Goal: Task Accomplishment & Management: Complete application form

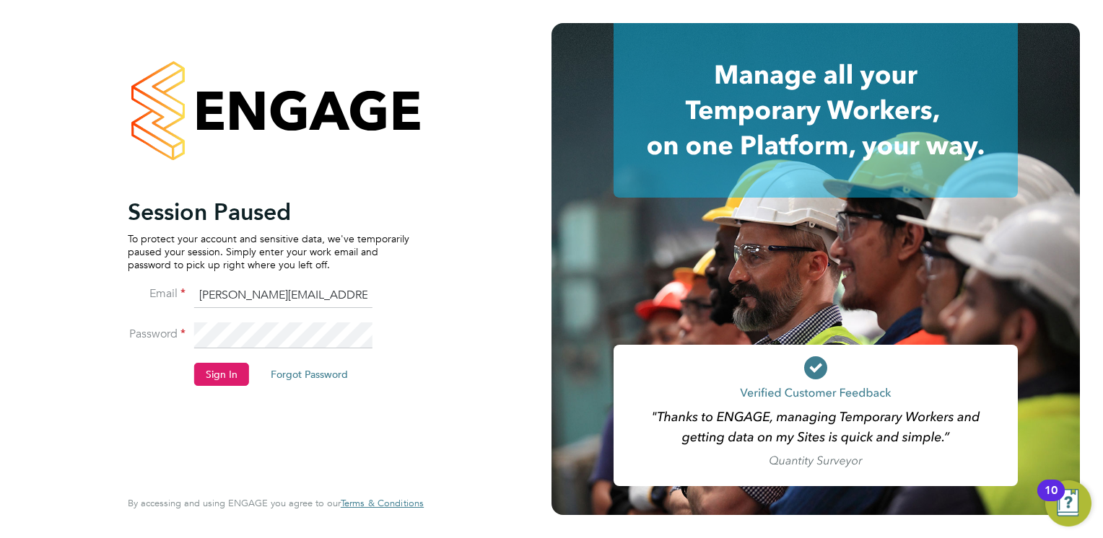
click at [213, 373] on button "Sign In" at bounding box center [221, 374] width 55 height 23
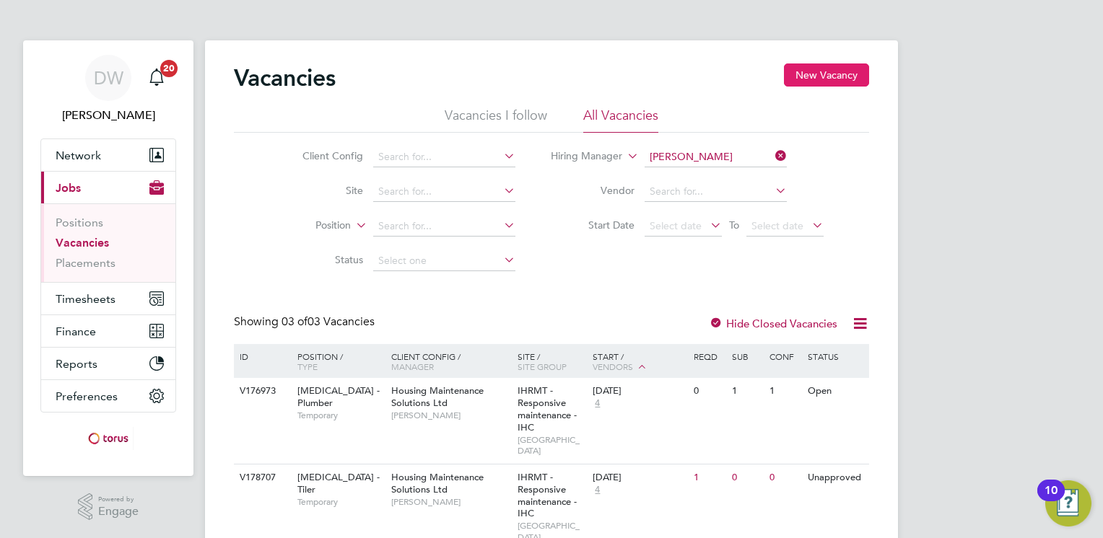
click at [840, 67] on button "New Vacancy" at bounding box center [826, 75] width 85 height 23
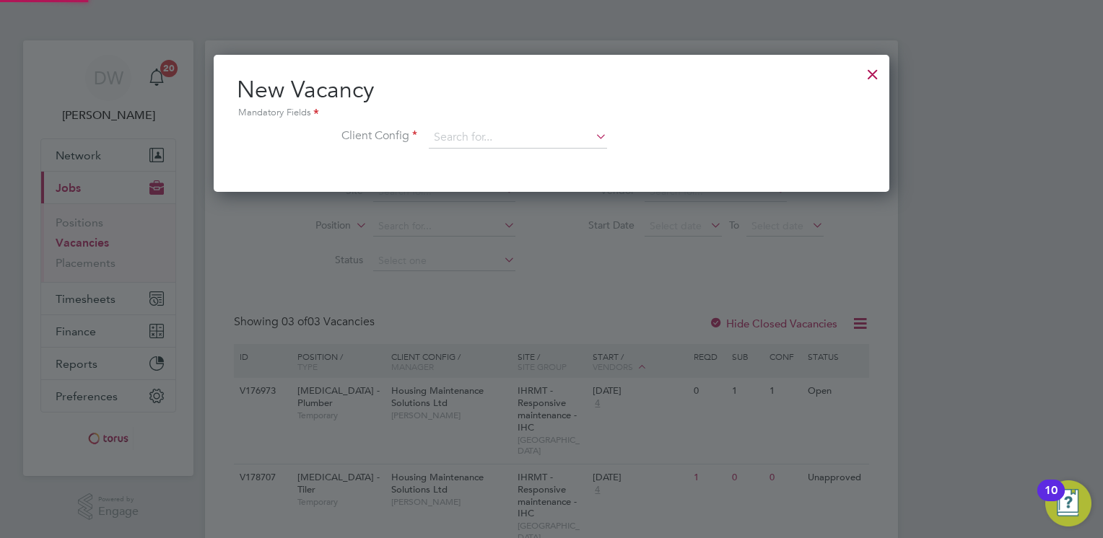
scroll to position [136, 676]
click at [477, 137] on input at bounding box center [518, 138] width 178 height 22
click at [479, 156] on li "Housing Maintenance Solutions Ltd" at bounding box center [518, 157] width 179 height 19
type input "Housing Maintenance Solutions Ltd"
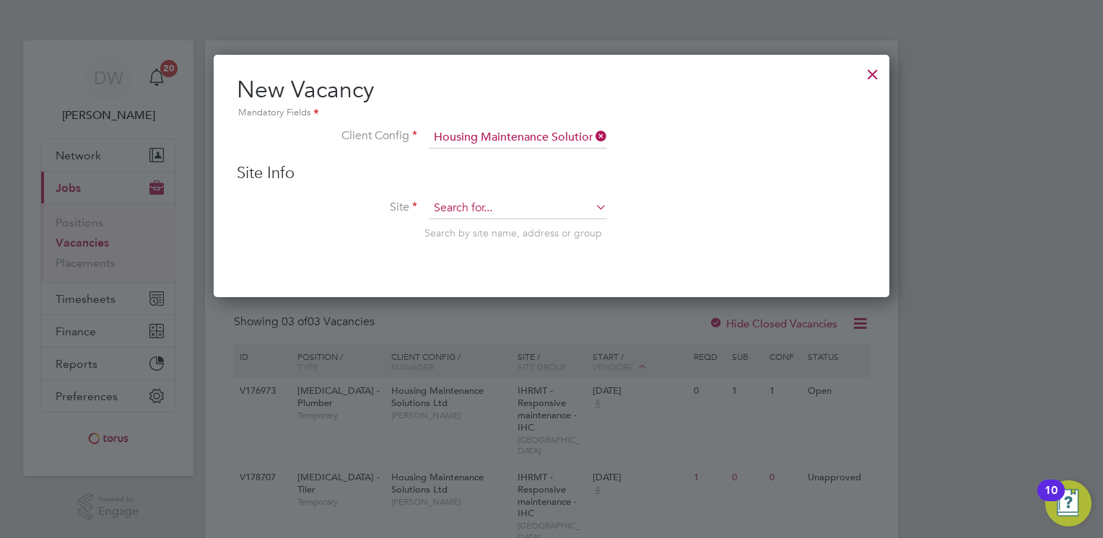
click at [466, 209] on input at bounding box center [518, 209] width 178 height 22
click at [507, 230] on li "IHRMT - Responsive maintenance - IHC" at bounding box center [523, 227] width 188 height 19
type input "IHRMT - Responsive maintenance - IHC"
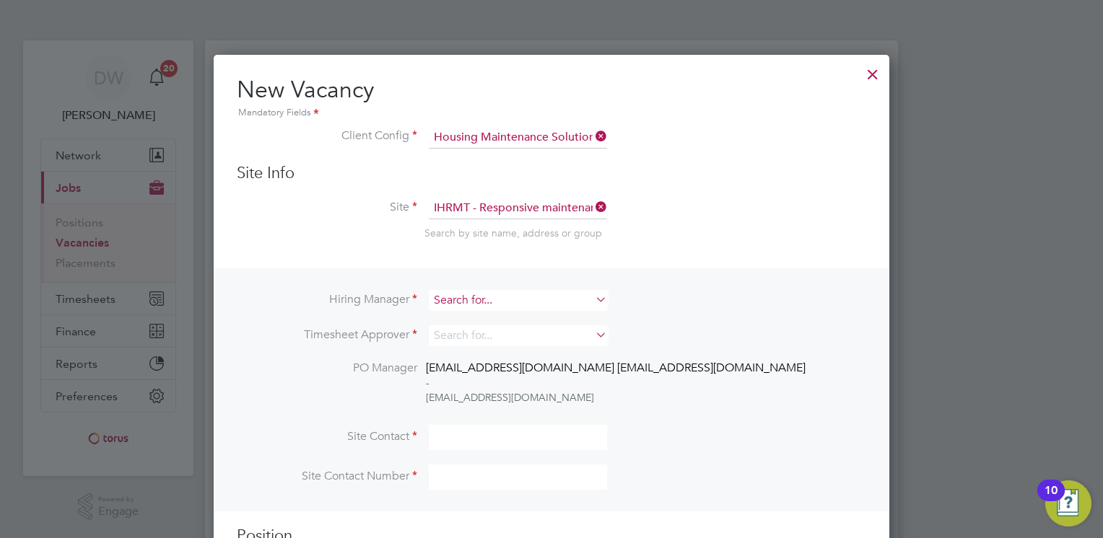
click at [520, 293] on input at bounding box center [518, 300] width 178 height 21
click at [489, 320] on li "Daniel Johnson" at bounding box center [518, 319] width 179 height 19
type input "Daniel Johnson"
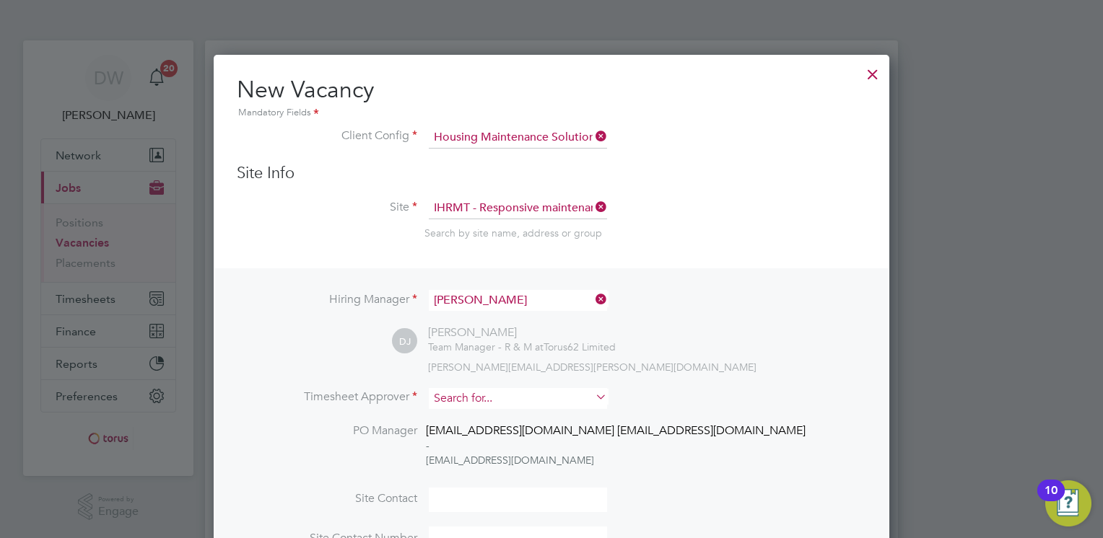
click at [474, 397] on input at bounding box center [518, 398] width 178 height 21
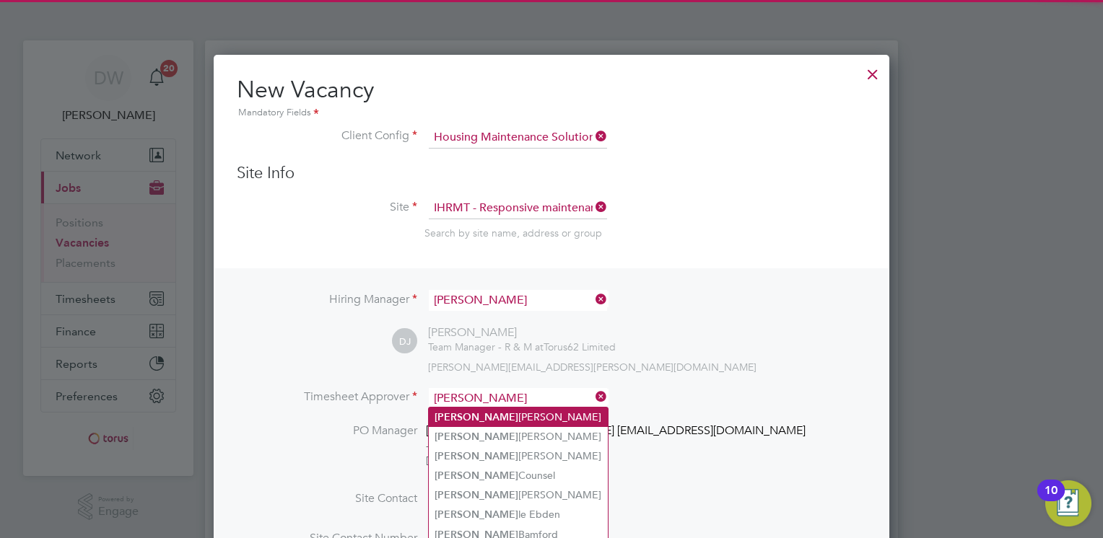
click at [468, 414] on li "Daniel Johnson" at bounding box center [518, 417] width 179 height 19
type input "Daniel Johnson"
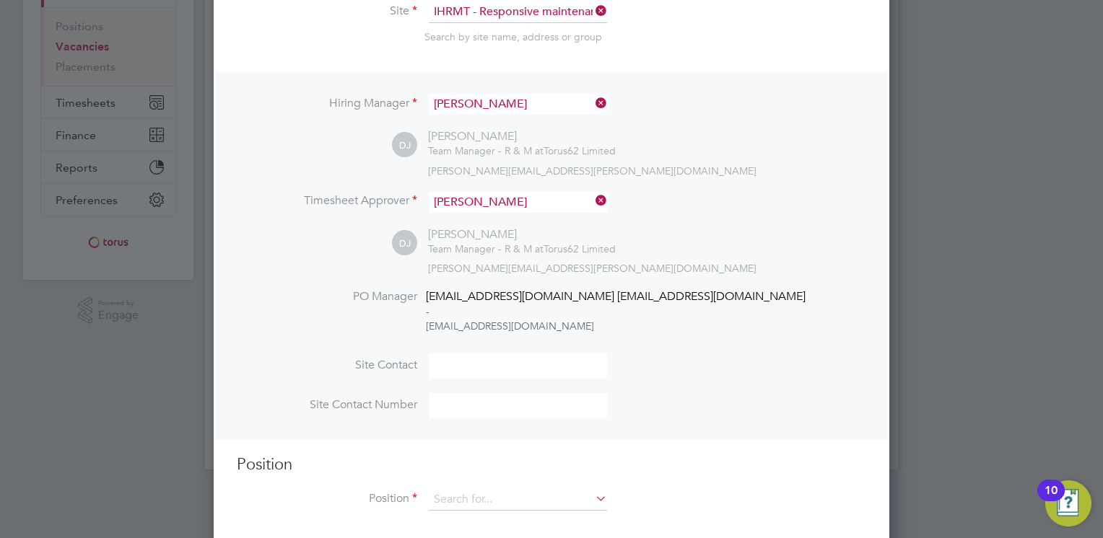
scroll to position [211, 0]
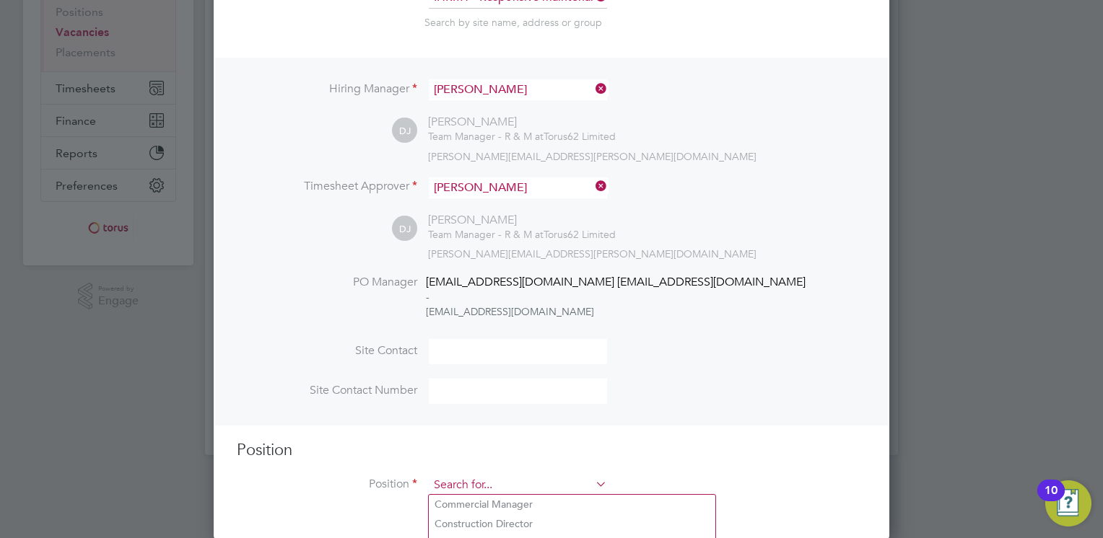
click at [476, 484] on input at bounding box center [518, 486] width 178 height 22
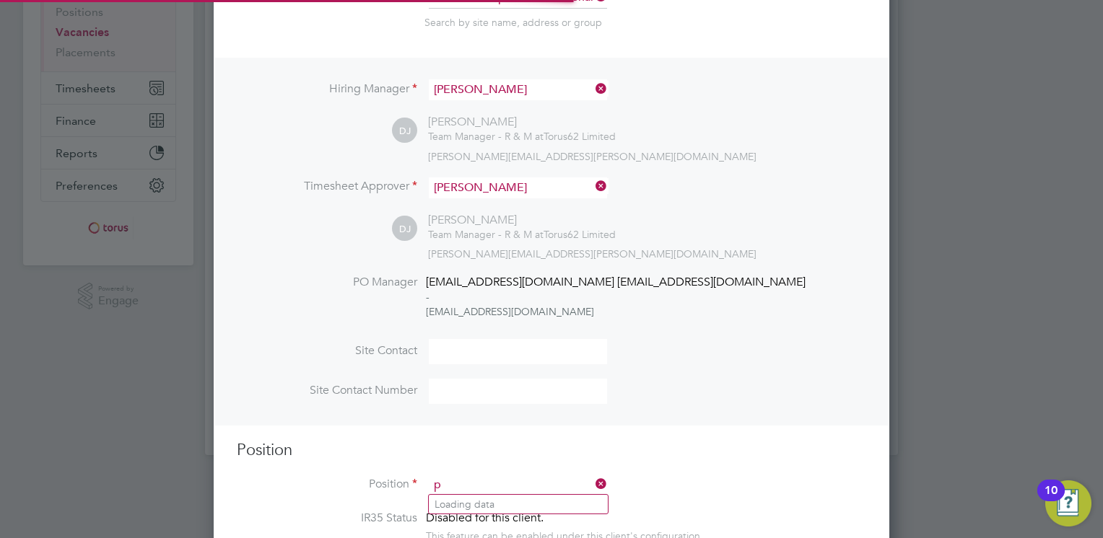
scroll to position [2072, 676]
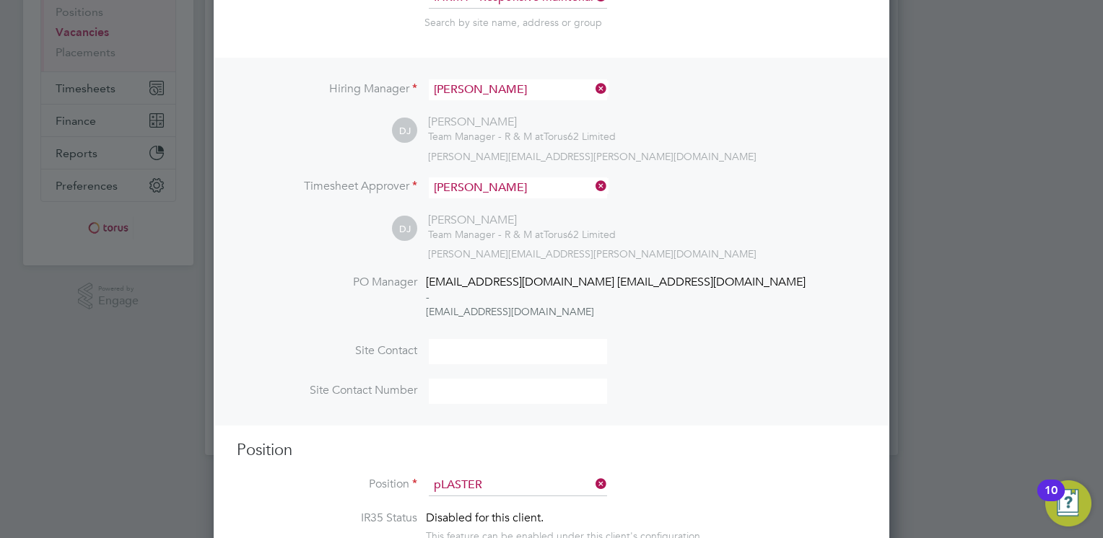
click at [522, 505] on b "Plaster" at bounding box center [538, 505] width 32 height 12
type input "HMS - Plasterer"
type textarea "Working across social housing properties, planned works, void work Time served …"
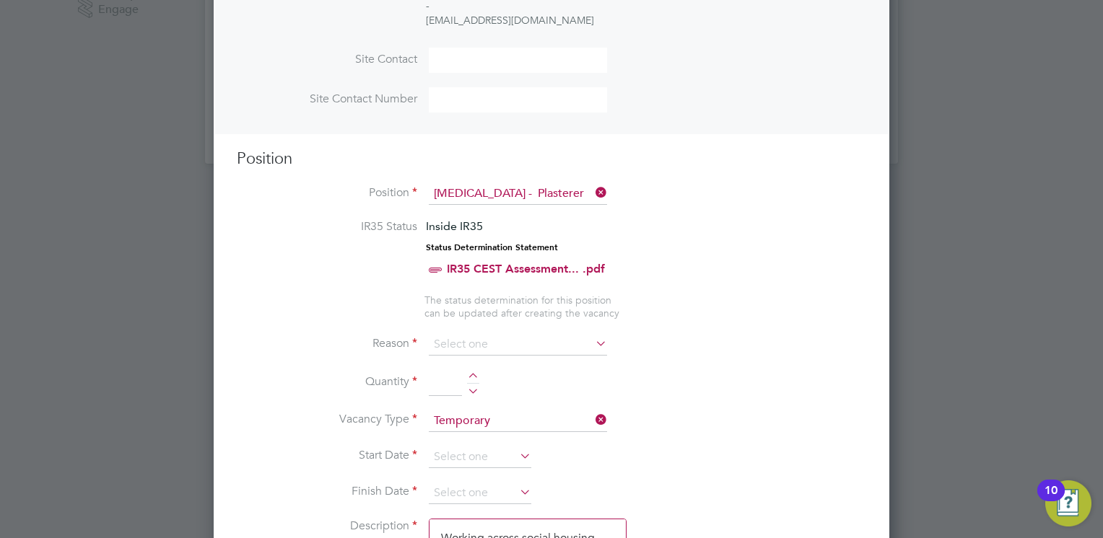
scroll to position [502, 0]
click at [497, 339] on input at bounding box center [518, 345] width 178 height 22
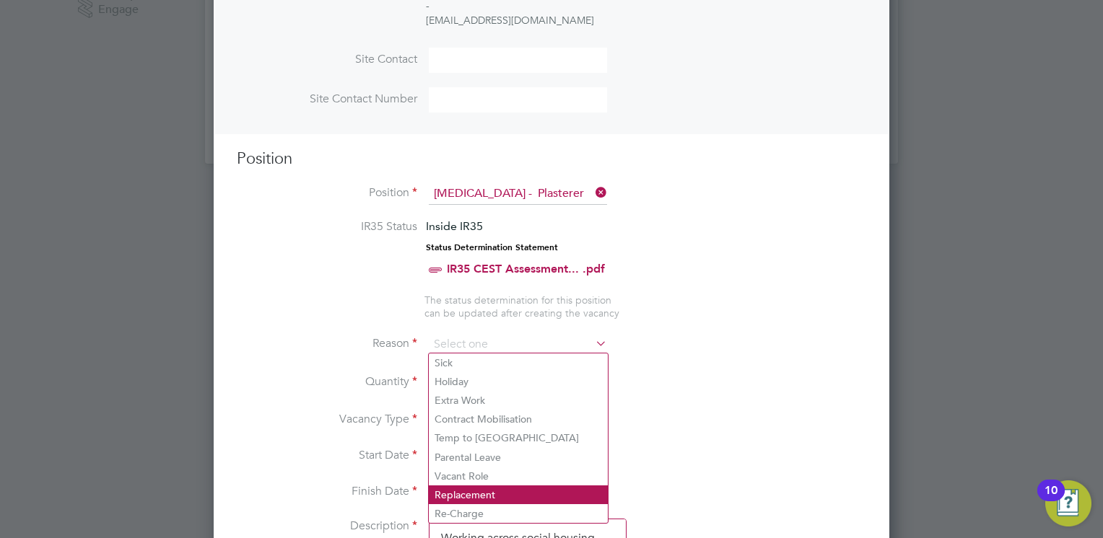
click at [489, 492] on li "Replacement" at bounding box center [518, 495] width 179 height 19
type input "Replacement"
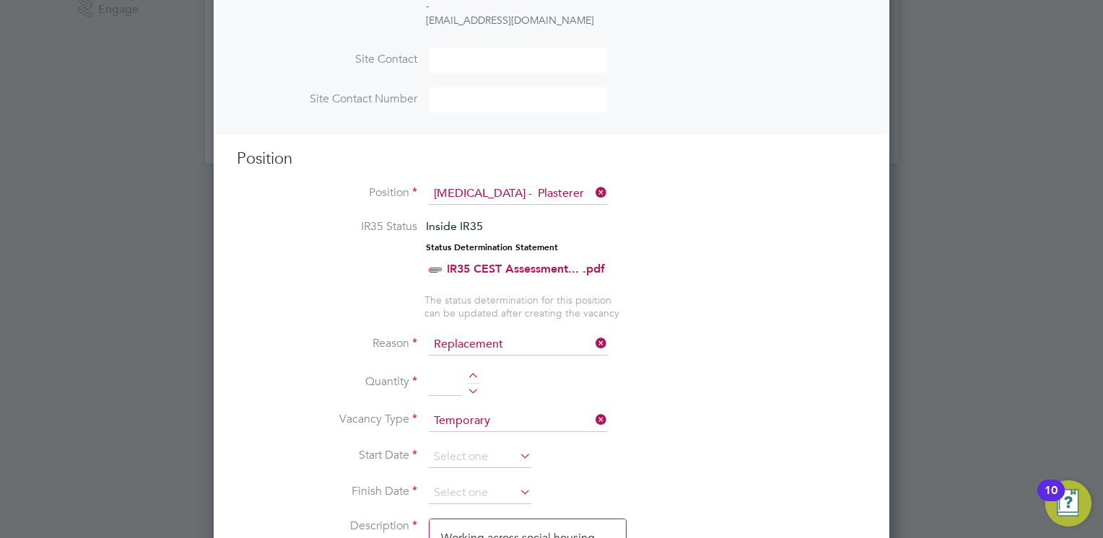
click at [476, 373] on div at bounding box center [473, 378] width 12 height 10
type input "1"
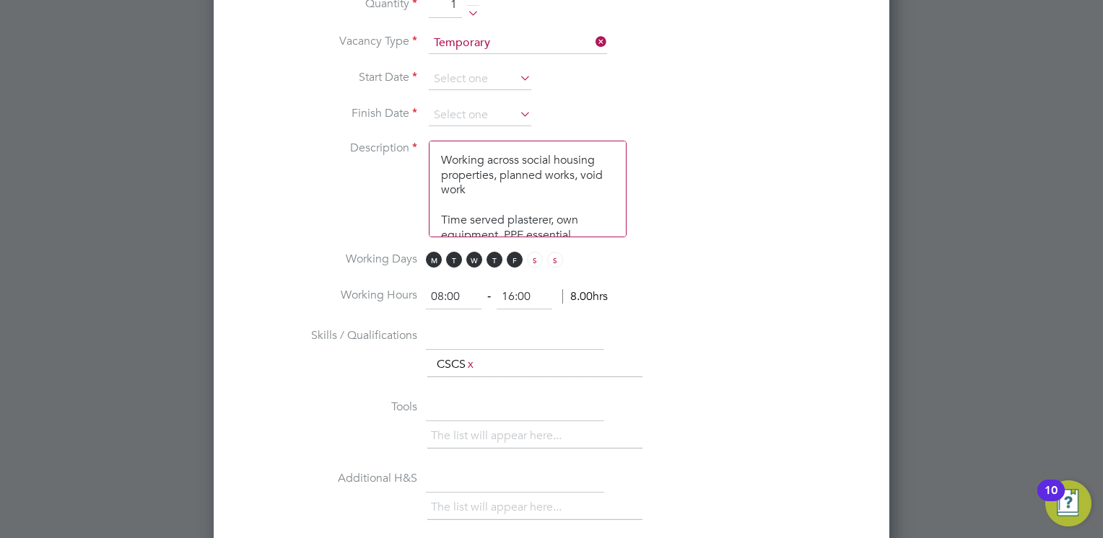
scroll to position [808, 0]
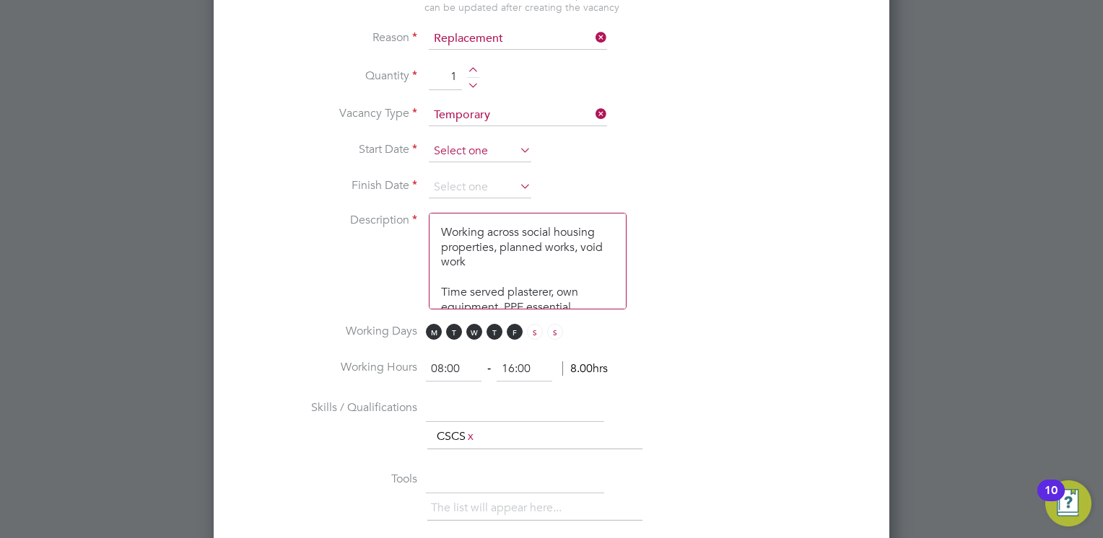
click at [450, 151] on input at bounding box center [480, 152] width 103 height 22
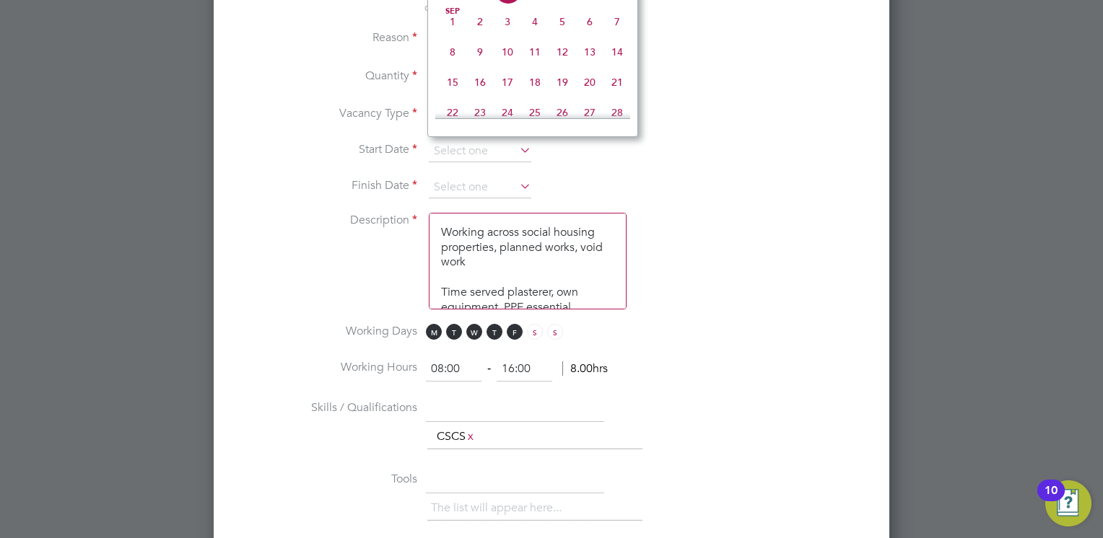
click at [505, 35] on span "3" at bounding box center [507, 21] width 27 height 27
type input "03 Sep 2025"
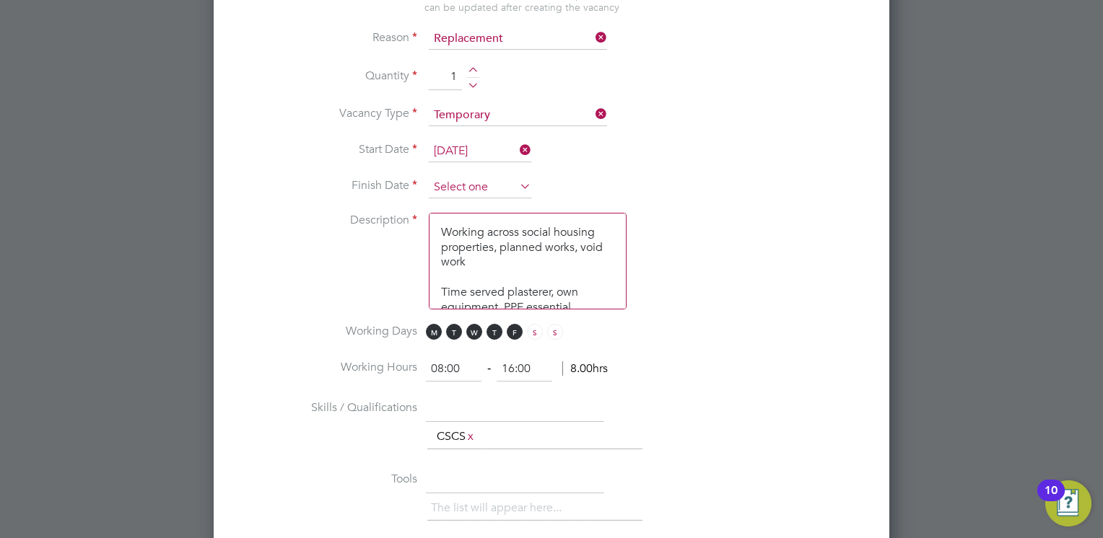
click at [465, 183] on input at bounding box center [480, 188] width 103 height 22
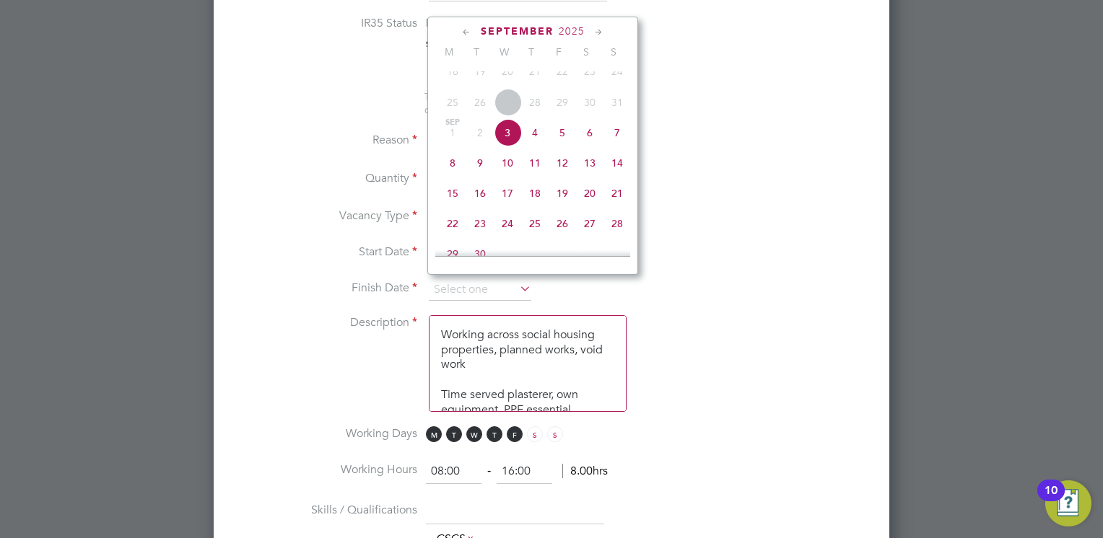
scroll to position [703, 0]
click at [596, 32] on icon at bounding box center [599, 35] width 14 height 16
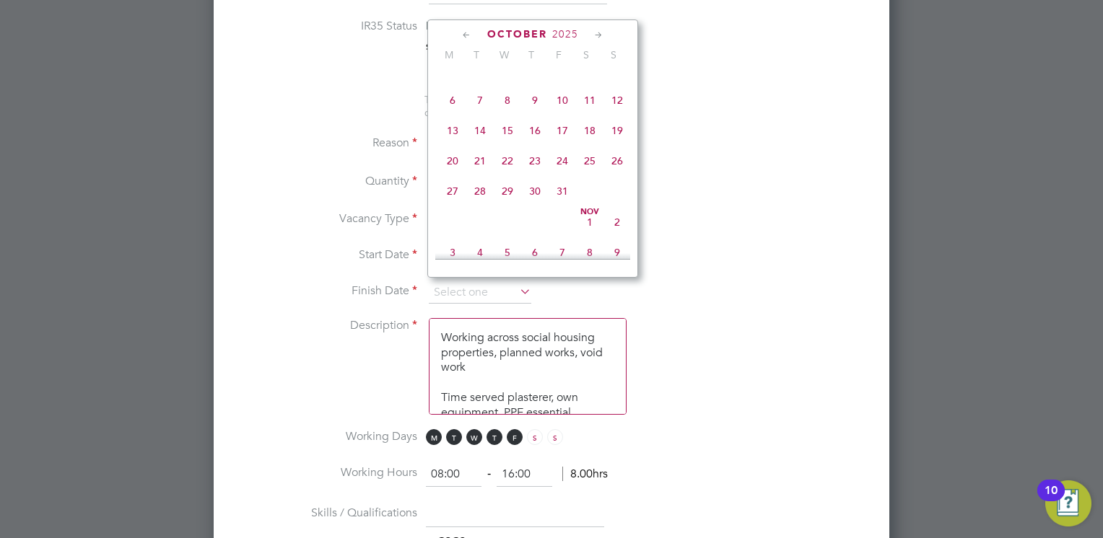
click at [596, 32] on icon at bounding box center [599, 35] width 14 height 16
click at [502, 201] on span "26" at bounding box center [507, 186] width 27 height 27
type input "26 Nov 2025"
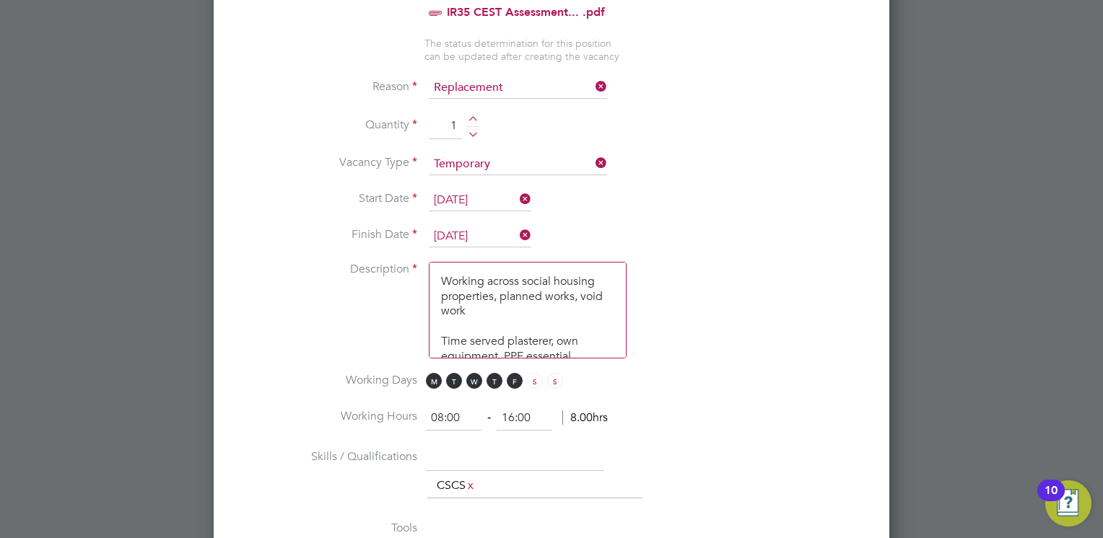
scroll to position [17, 0]
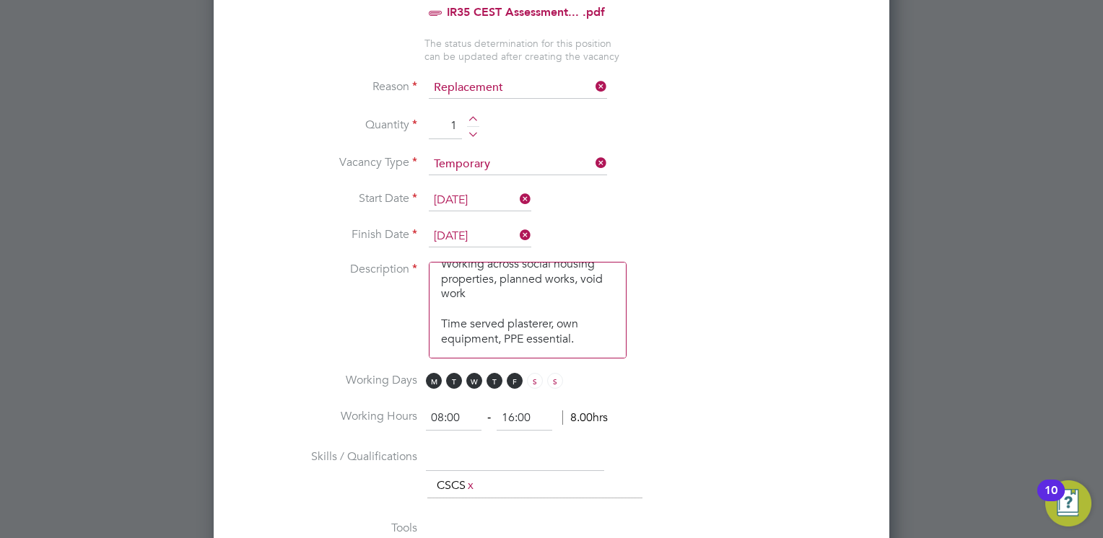
drag, startPoint x: 440, startPoint y: 273, endPoint x: 627, endPoint y: 357, distance: 204.9
click at [627, 357] on li "Description Working across social housing properties, planned works, void work …" at bounding box center [551, 317] width 629 height 111
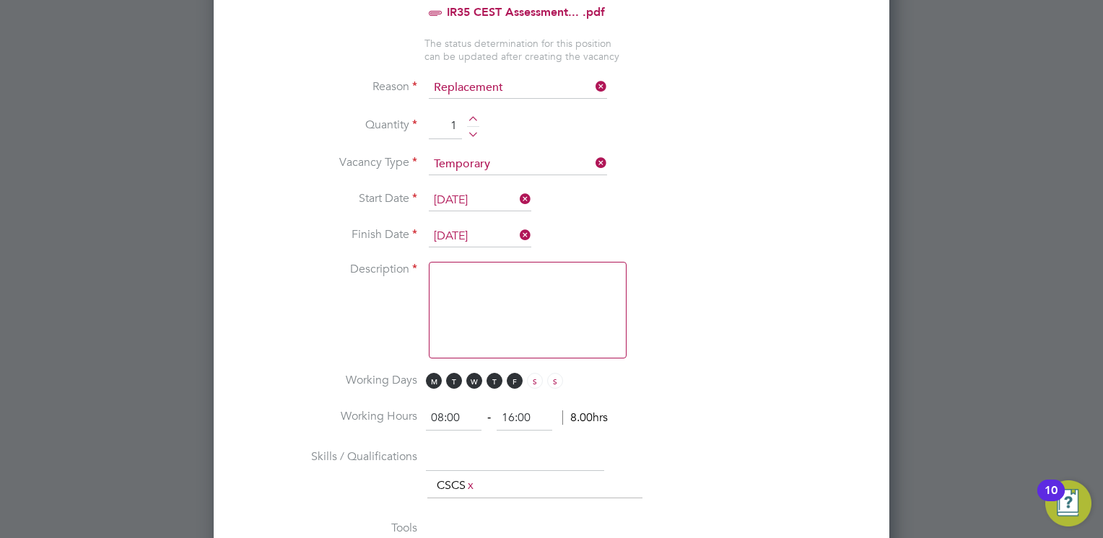
scroll to position [0, 0]
paste textarea "All aspects of plastering"
type textarea "All aspects of plastering"
click at [474, 485] on link "x" at bounding box center [471, 485] width 10 height 19
click at [456, 448] on input "text" at bounding box center [515, 458] width 178 height 26
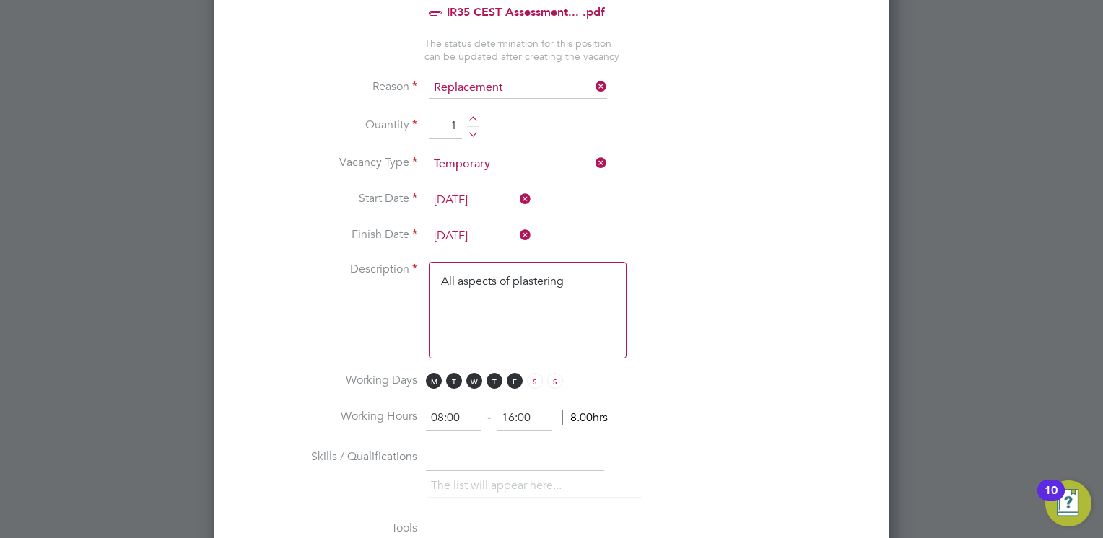
paste input "Plastering"
drag, startPoint x: 456, startPoint y: 451, endPoint x: 416, endPoint y: 450, distance: 40.4
click at [416, 450] on li "Skills / Qualifications Plastering The list will appear here..." at bounding box center [551, 480] width 629 height 71
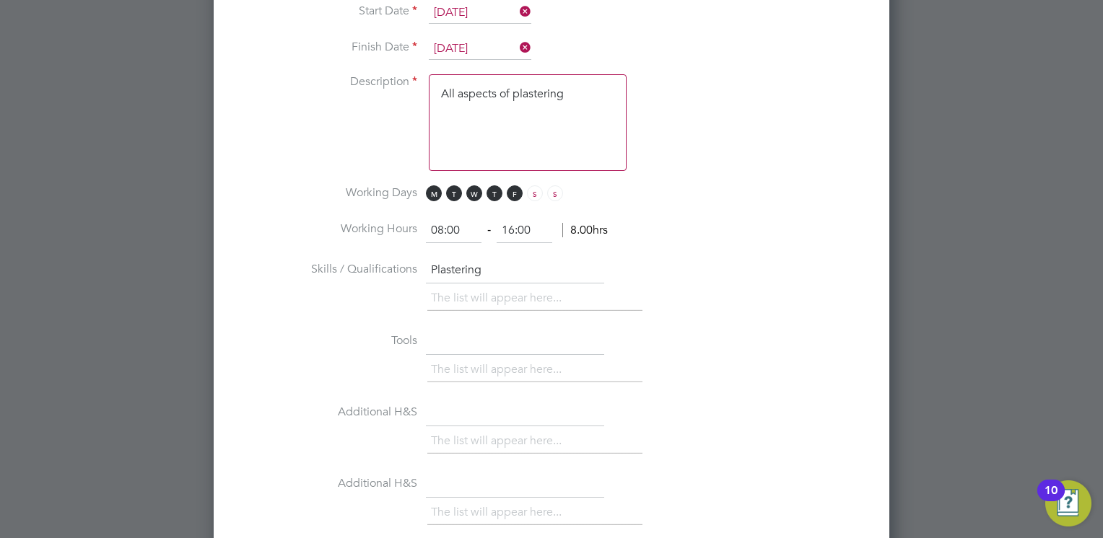
scroll to position [949, 0]
type input "Plastering"
click at [460, 331] on input "text" at bounding box center [515, 340] width 178 height 26
type input "o"
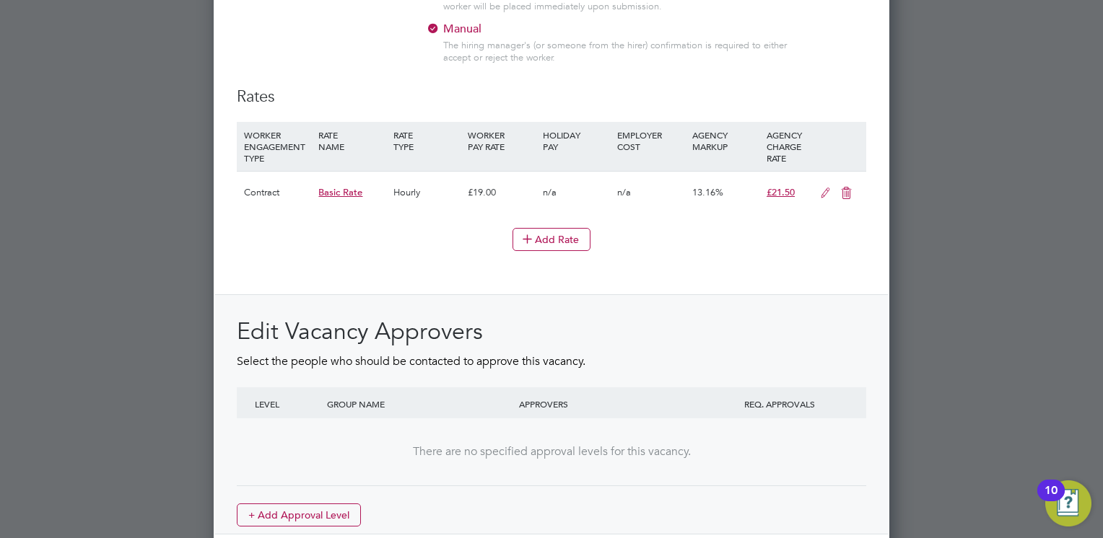
scroll to position [1590, 0]
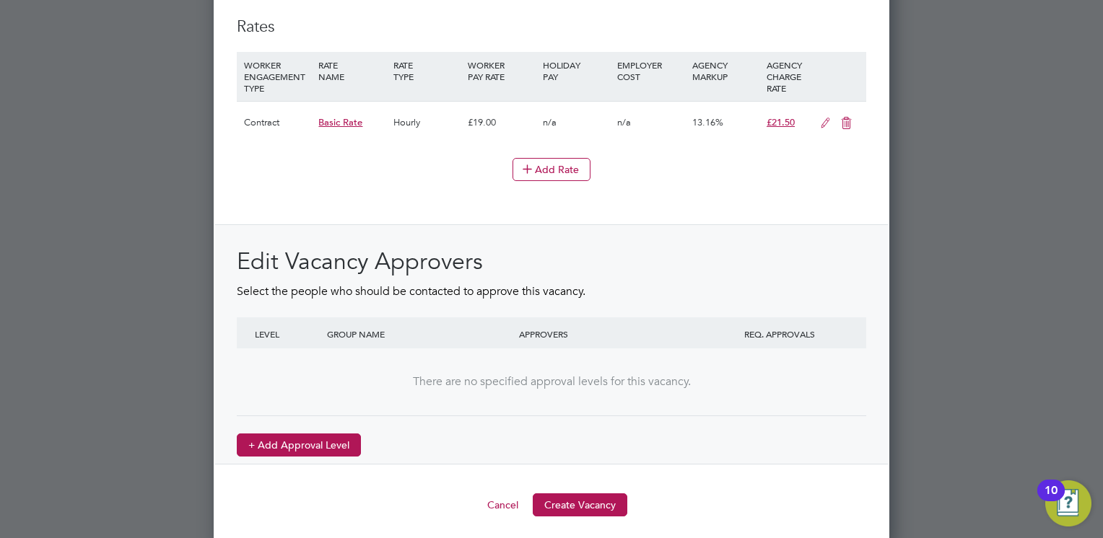
type input "Own Tools"
click at [323, 434] on button "+ Add Approval Level" at bounding box center [299, 445] width 124 height 23
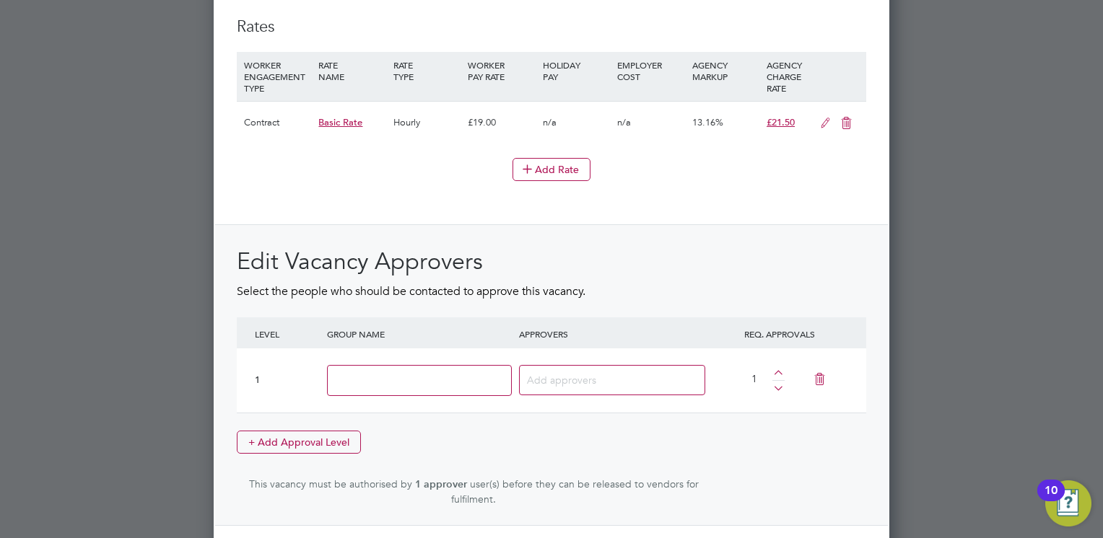
click at [381, 375] on input at bounding box center [419, 380] width 185 height 31
type input "Head of Maintenance"
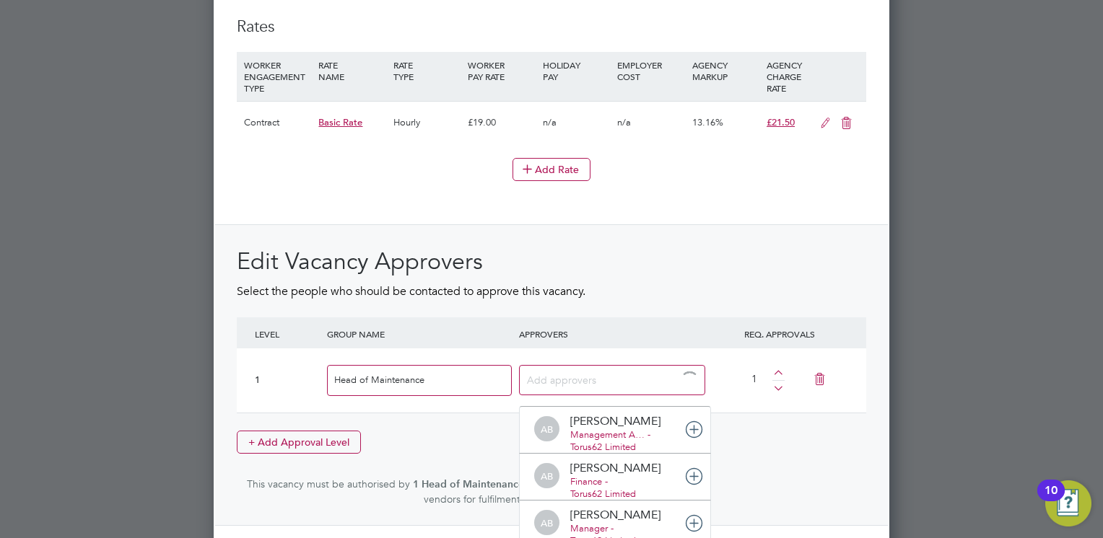
click at [572, 371] on input at bounding box center [572, 379] width 90 height 19
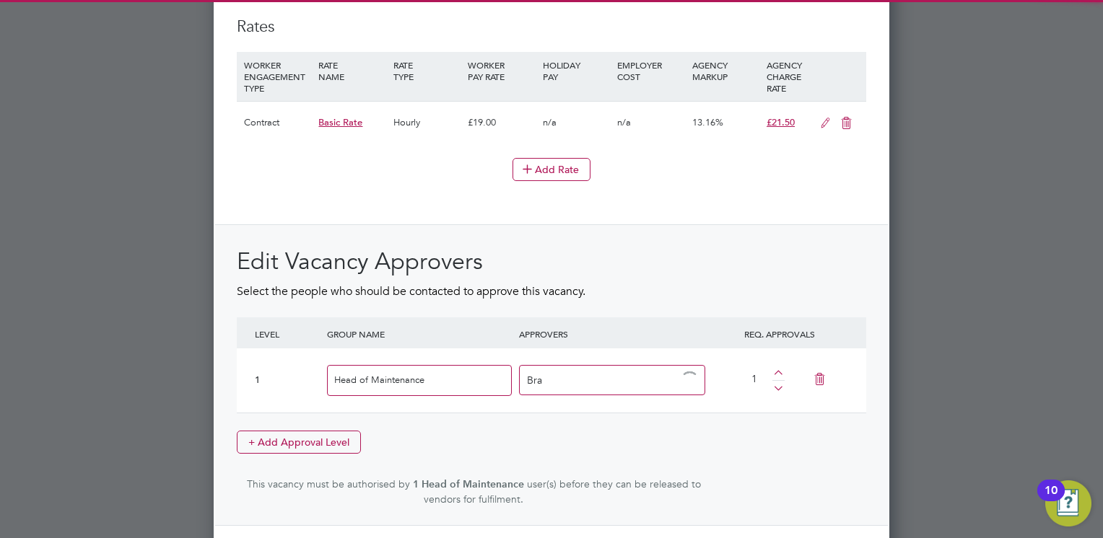
type input "Br"
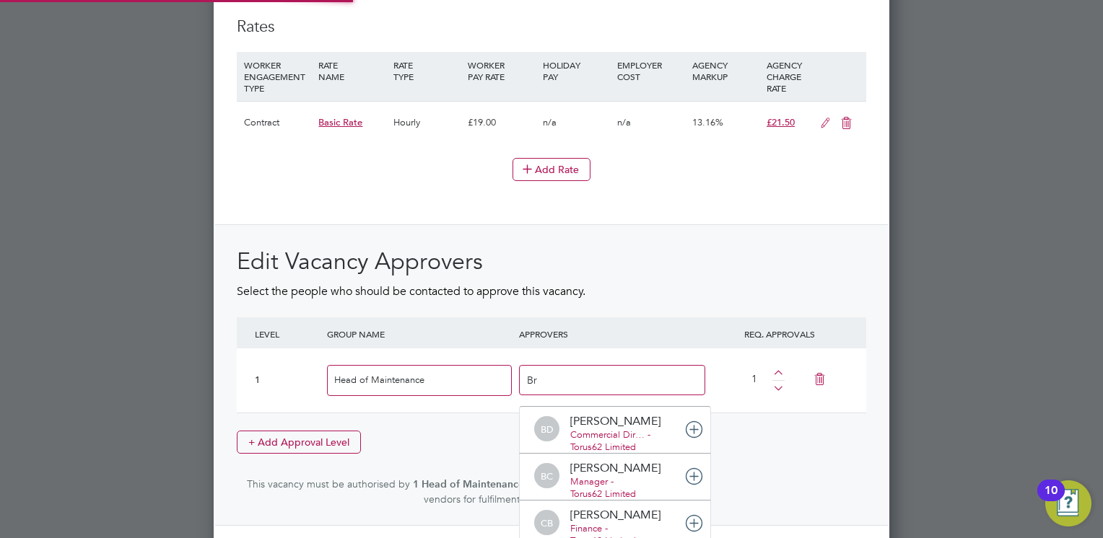
scroll to position [7, 7]
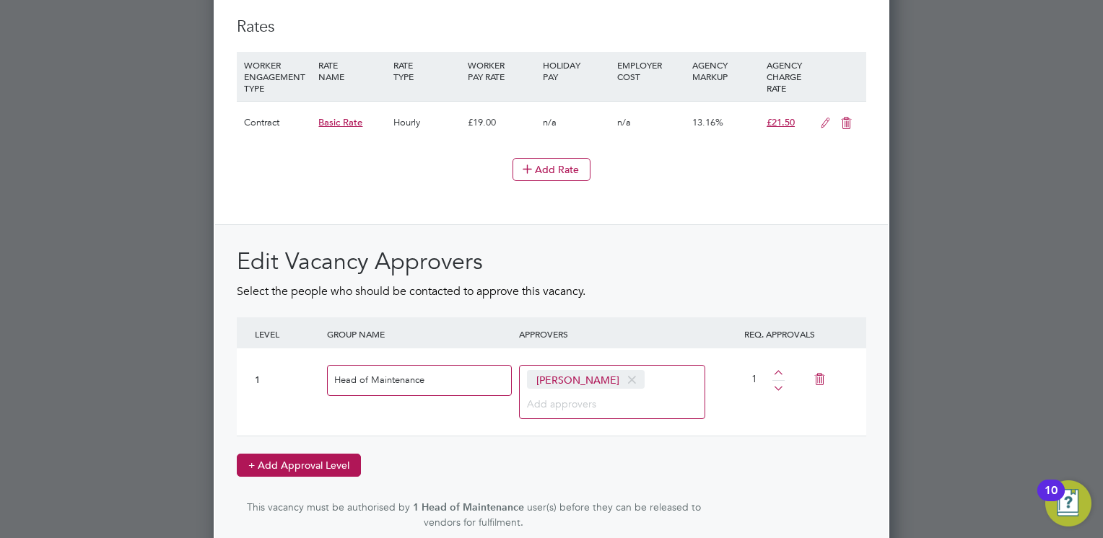
click at [306, 461] on button "+ Add Approval Level" at bounding box center [299, 465] width 124 height 23
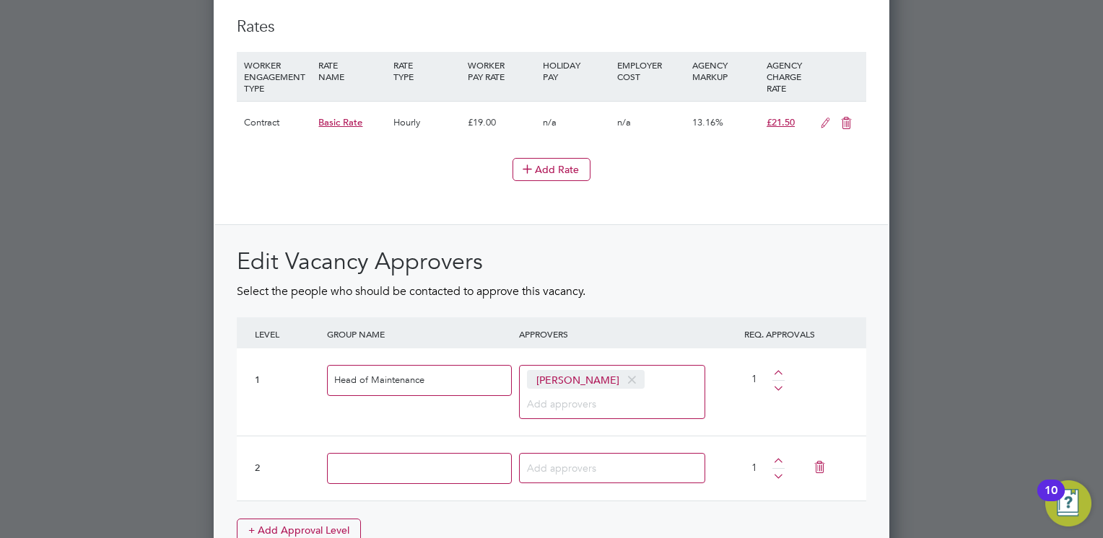
click at [370, 460] on input at bounding box center [419, 468] width 185 height 31
type input "People Services BP"
click at [558, 463] on input at bounding box center [572, 467] width 90 height 19
type input "Kirsty"
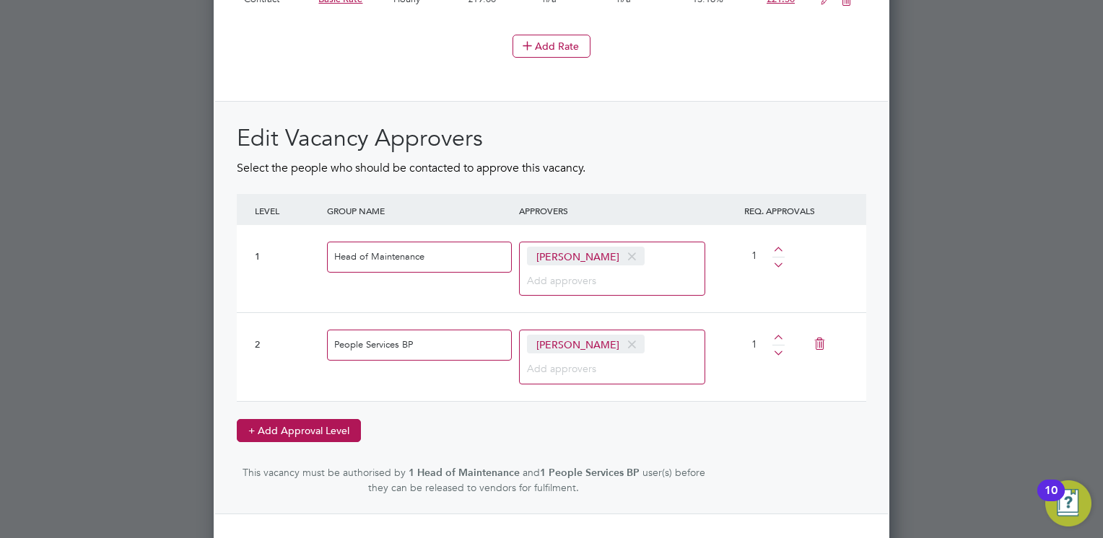
click at [309, 426] on button "+ Add Approval Level" at bounding box center [299, 430] width 124 height 23
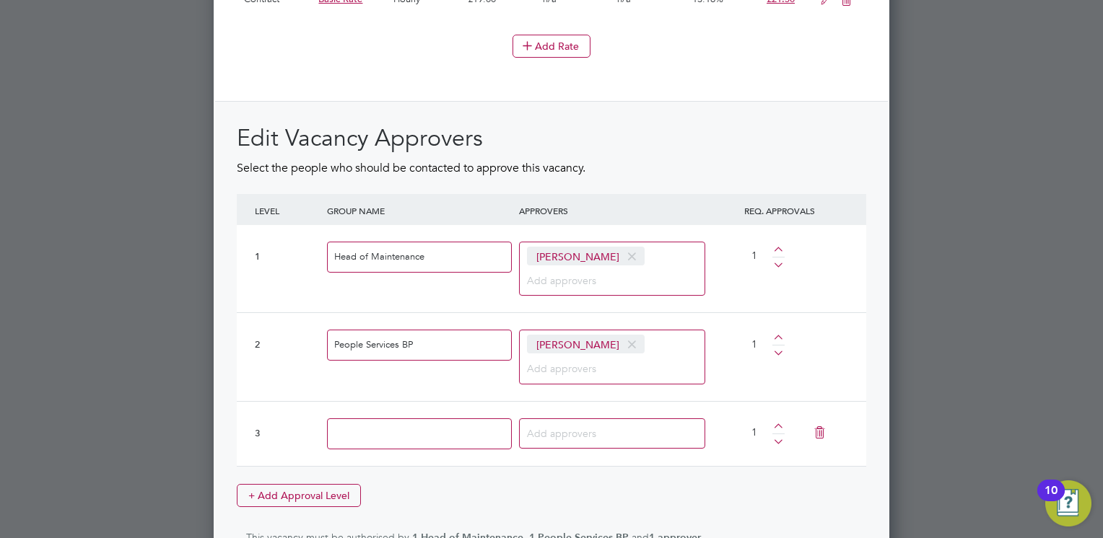
click at [417, 420] on input at bounding box center [419, 434] width 185 height 31
drag, startPoint x: 381, startPoint y: 427, endPoint x: 288, endPoint y: 429, distance: 93.1
click at [288, 429] on div "3 Callum 1" at bounding box center [551, 433] width 629 height 65
type input "Finance"
click at [566, 427] on input at bounding box center [607, 433] width 160 height 19
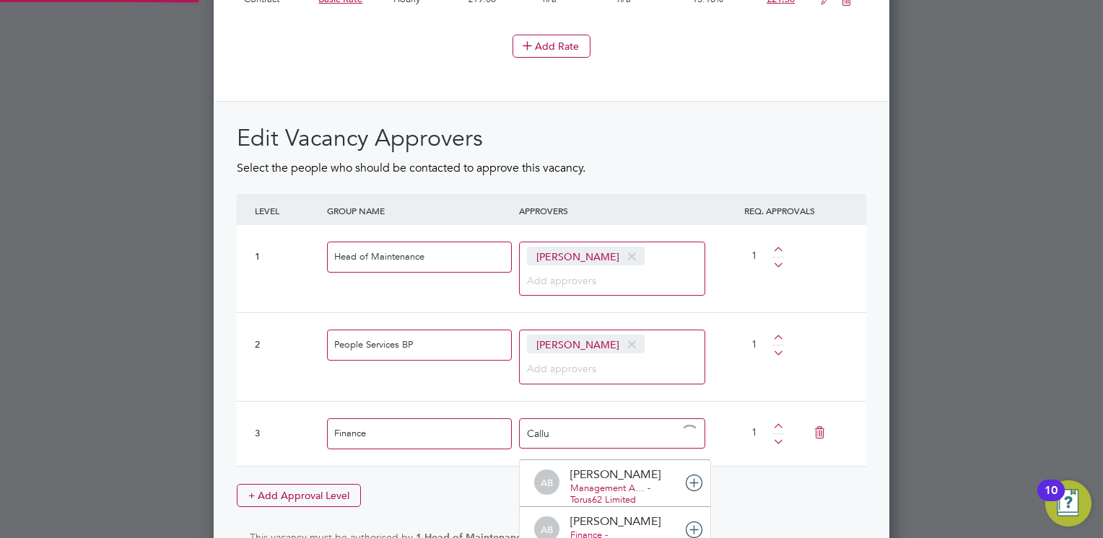
type input "Callum"
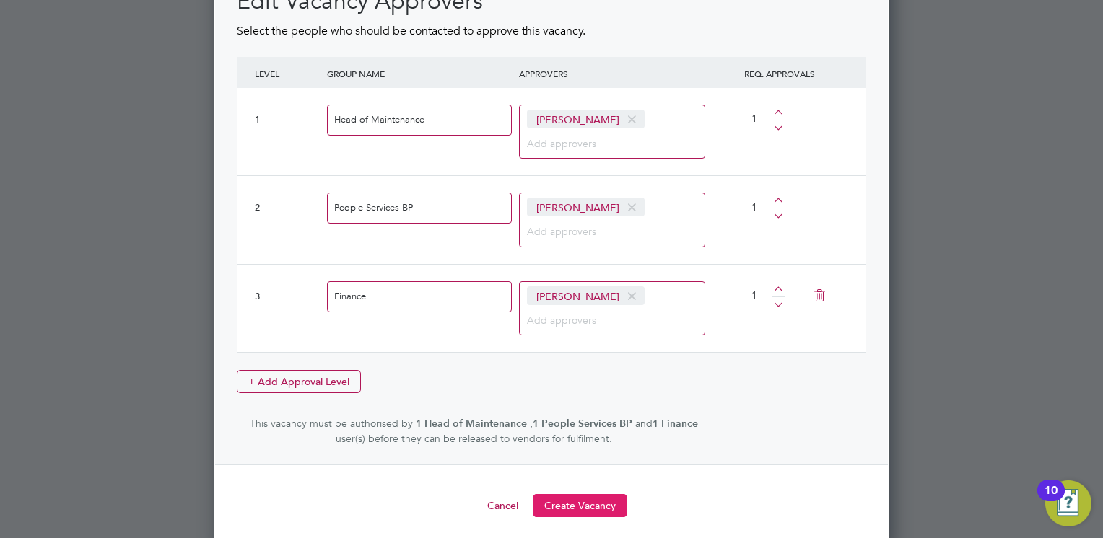
click at [583, 494] on button "Create Vacancy" at bounding box center [580, 505] width 95 height 23
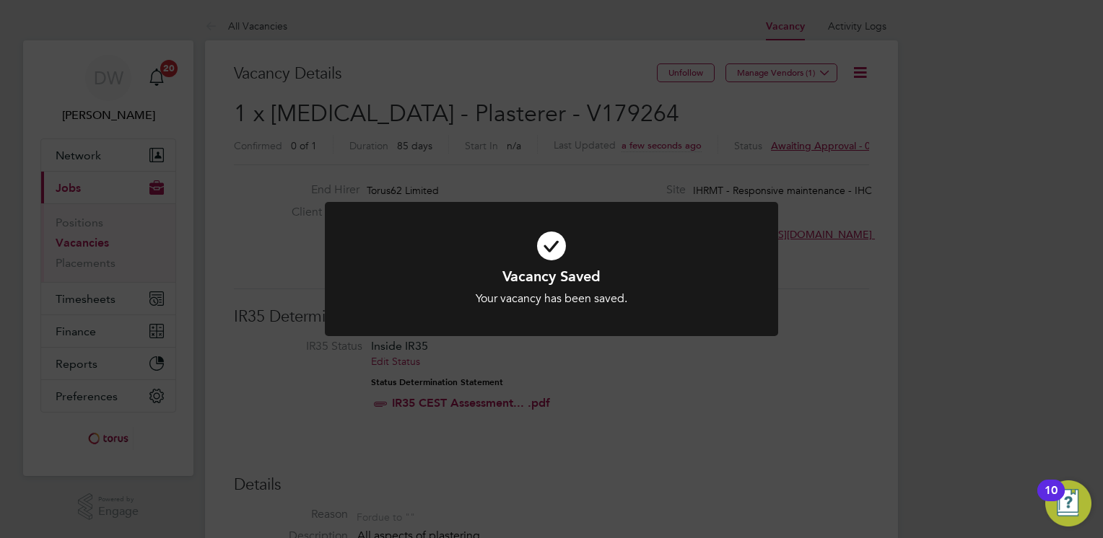
click at [769, 69] on div "Vacancy Saved Your vacancy has been saved. Cancel Okay" at bounding box center [551, 269] width 1103 height 538
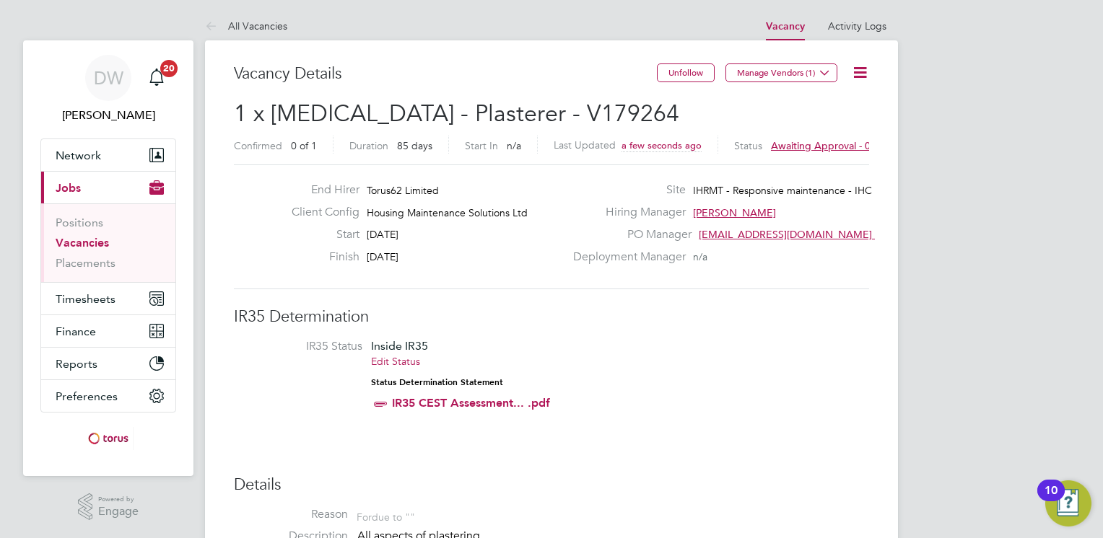
click at [769, 69] on button "Manage Vendors (1)" at bounding box center [781, 73] width 112 height 19
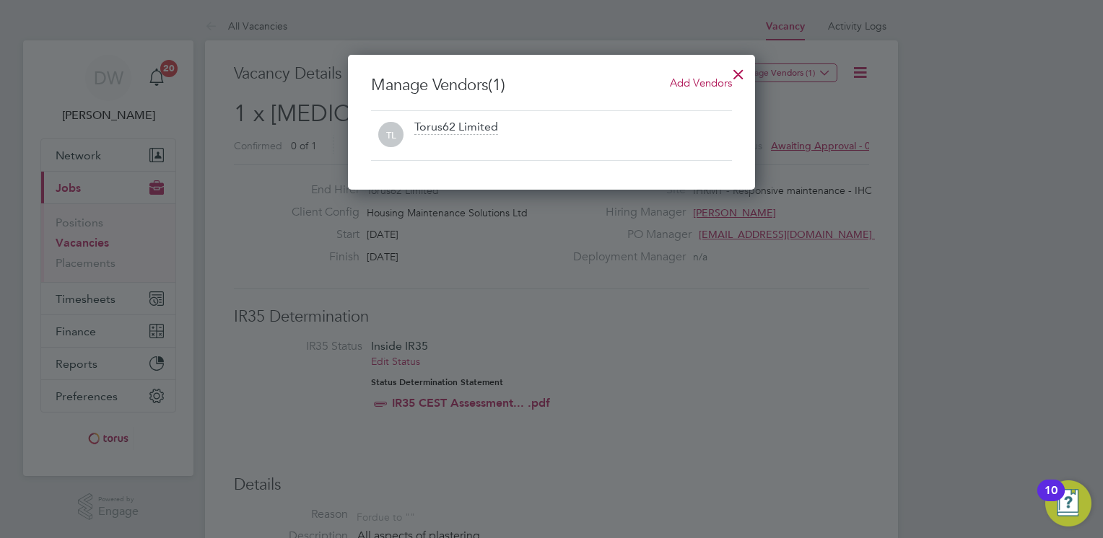
click at [681, 75] on div "Add Vendors" at bounding box center [701, 83] width 62 height 16
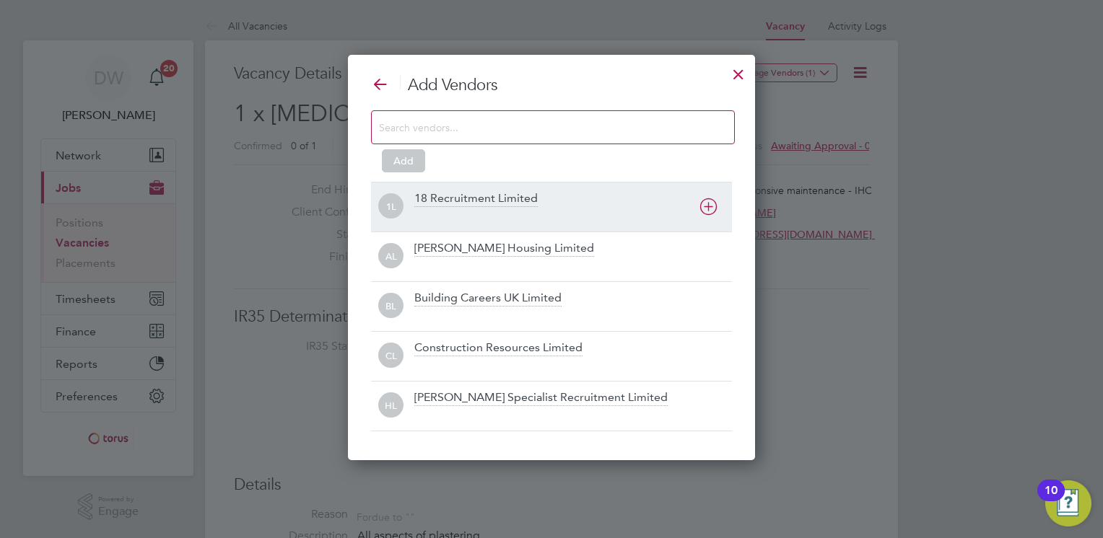
click at [497, 198] on div "18 Recruitment Limited" at bounding box center [475, 199] width 123 height 16
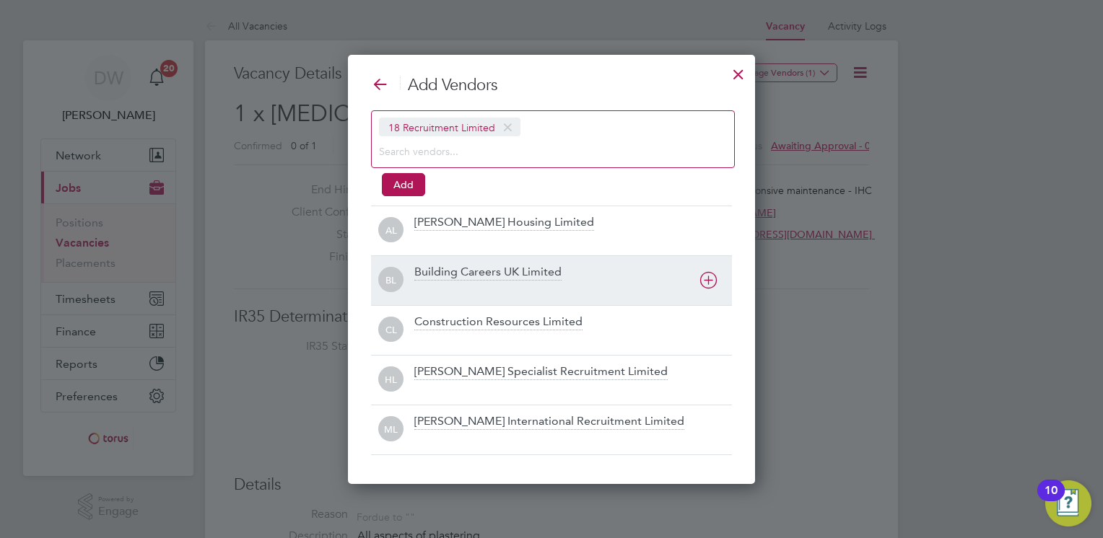
click at [546, 267] on div "Building Careers UK Limited" at bounding box center [487, 273] width 147 height 16
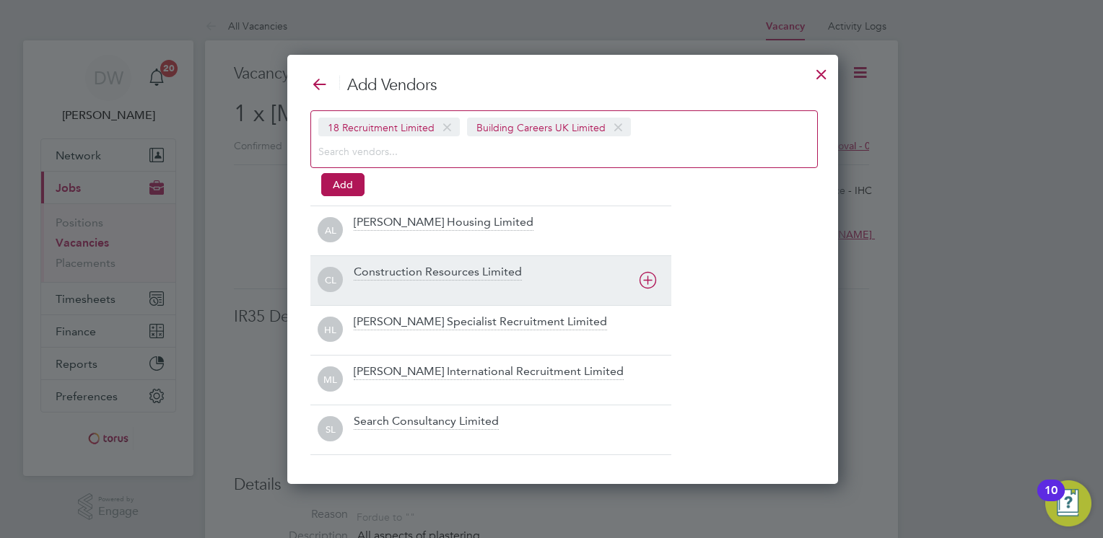
click at [504, 274] on div "Construction Resources Limited" at bounding box center [438, 273] width 168 height 16
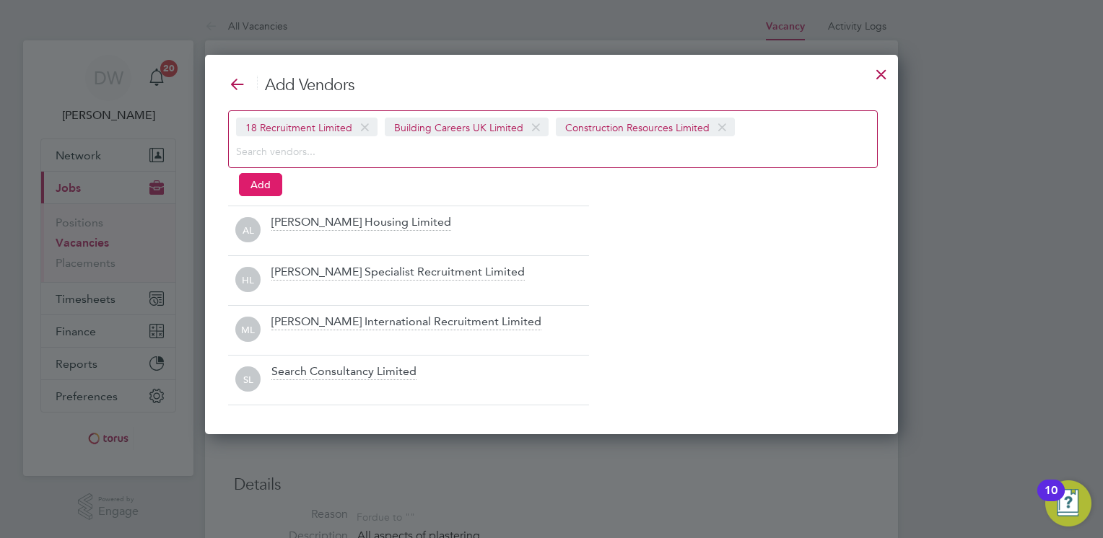
click at [261, 182] on button "Add" at bounding box center [260, 184] width 43 height 23
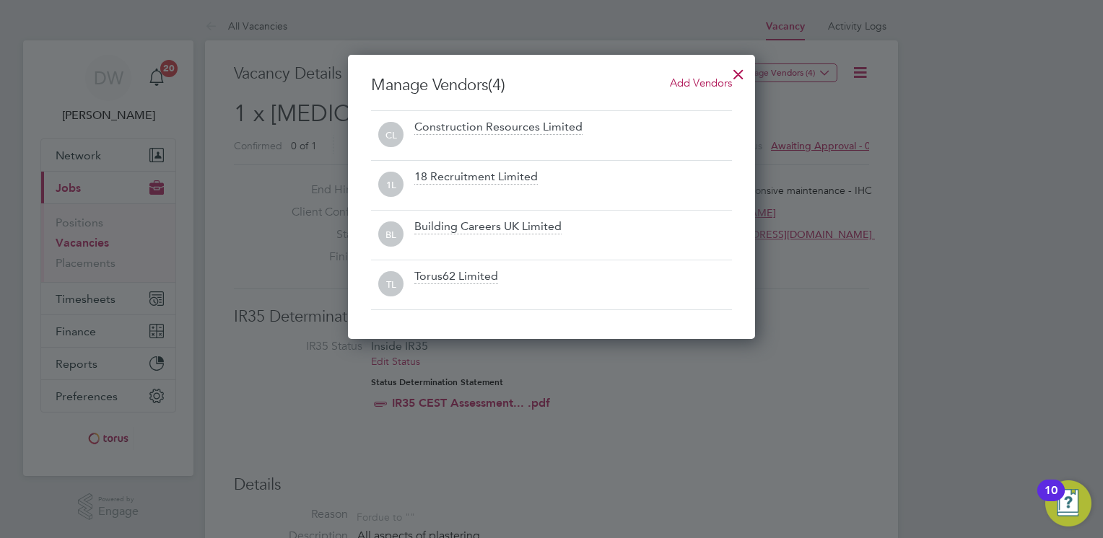
click at [741, 69] on div at bounding box center [738, 71] width 26 height 26
